Goal: Check status: Check status

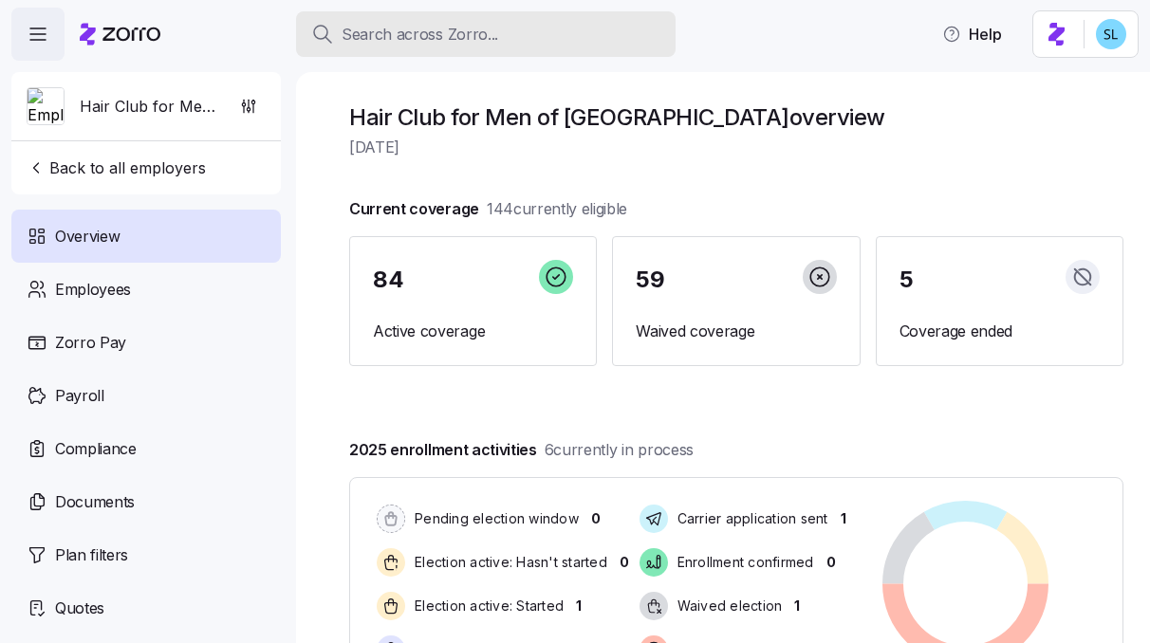
click at [561, 34] on div "Search across Zorro..." at bounding box center [485, 35] width 349 height 24
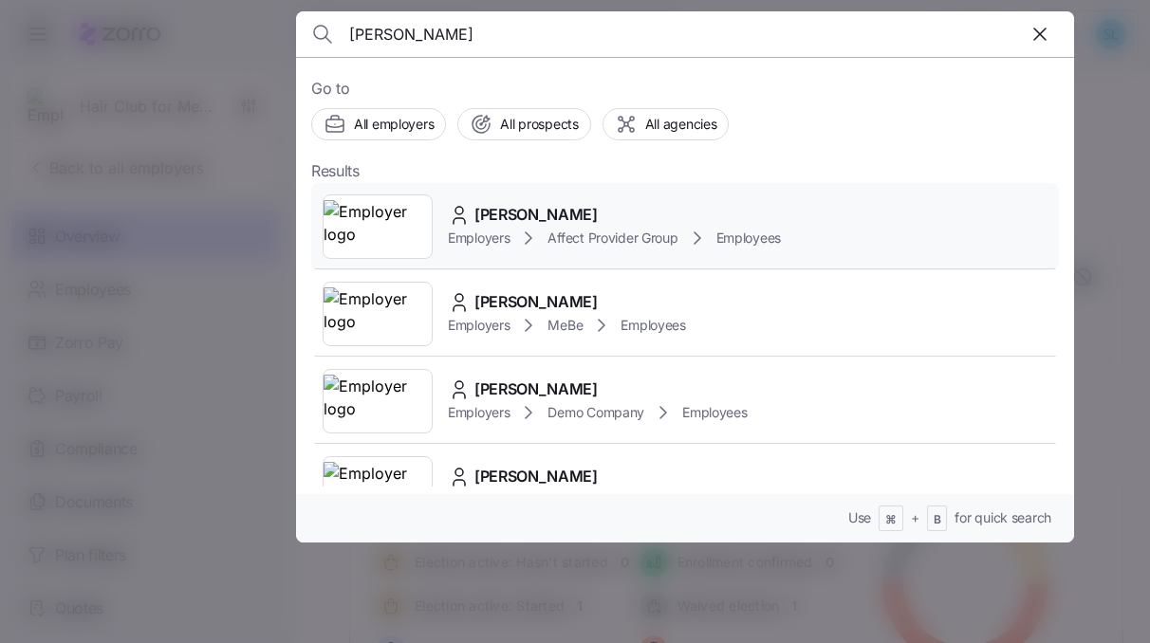
type input "[PERSON_NAME]"
click at [659, 193] on div "[PERSON_NAME] Employers Affect Provider Group Employees" at bounding box center [685, 226] width 748 height 87
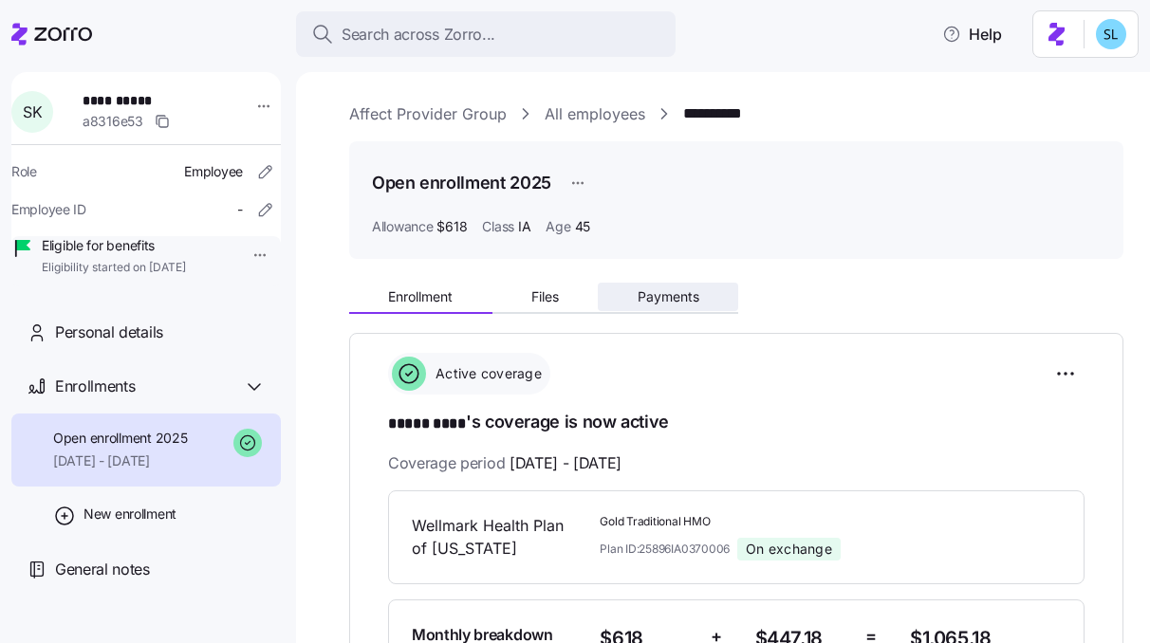
click at [705, 296] on button "Payments" at bounding box center [668, 297] width 140 height 28
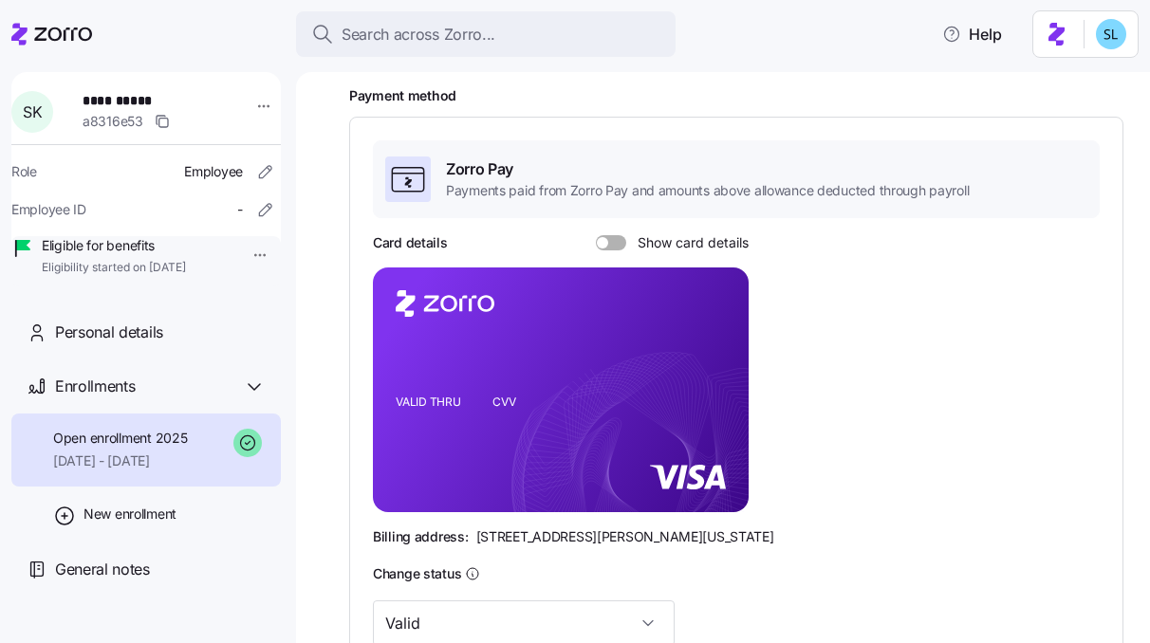
scroll to position [247, 0]
